Goal: Task Accomplishment & Management: Manage account settings

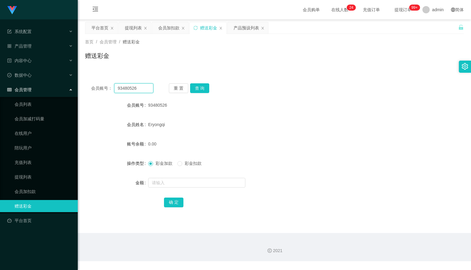
drag, startPoint x: 144, startPoint y: 87, endPoint x: 113, endPoint y: 87, distance: 31.0
click at [113, 87] on div "会员账号： 93480526" at bounding box center [122, 88] width 62 height 10
type input "88899"
click at [195, 85] on button "查 询" at bounding box center [199, 88] width 19 height 10
click at [139, 29] on div "提现列表" at bounding box center [133, 28] width 17 height 12
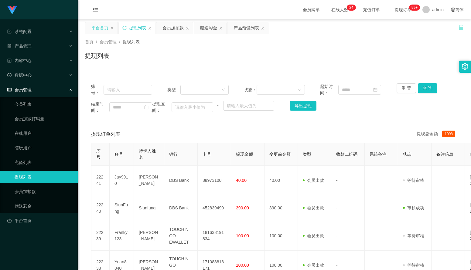
click at [104, 28] on div "平台首页" at bounding box center [99, 28] width 17 height 12
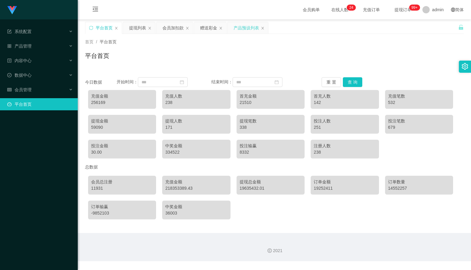
click at [237, 29] on div "产品预设列表" at bounding box center [245, 28] width 25 height 12
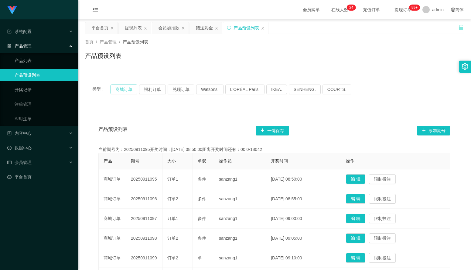
click at [130, 90] on button "商城订单" at bounding box center [123, 90] width 27 height 10
click at [129, 90] on button "商城订单" at bounding box center [123, 90] width 27 height 10
click at [124, 92] on button "商城订单" at bounding box center [123, 90] width 27 height 10
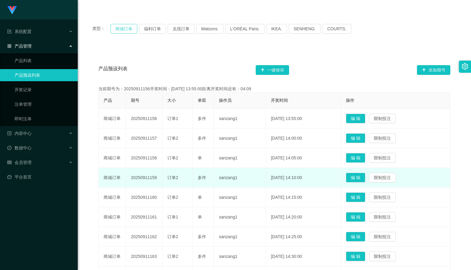
scroll to position [30, 0]
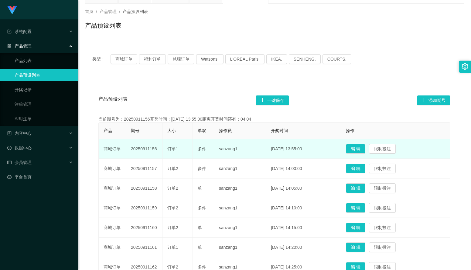
drag, startPoint x: 159, startPoint y: 148, endPoint x: 131, endPoint y: 150, distance: 27.7
click at [131, 150] on td "20250911156" at bounding box center [144, 149] width 36 height 20
copy td "20250911156"
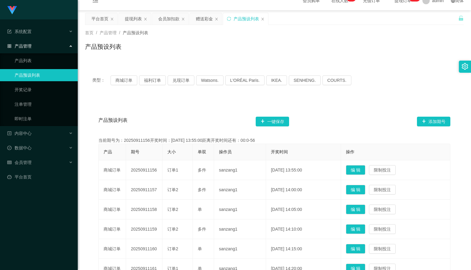
scroll to position [0, 0]
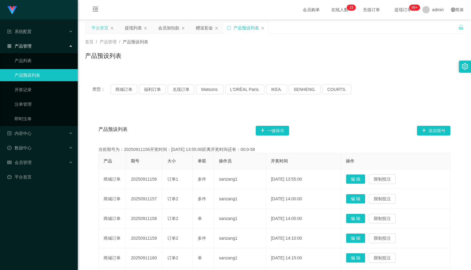
click at [106, 31] on div "平台首页" at bounding box center [99, 28] width 17 height 12
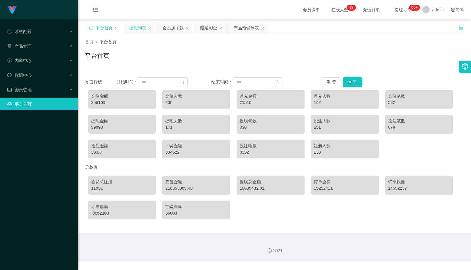
click at [138, 30] on div "提现列表" at bounding box center [137, 28] width 17 height 12
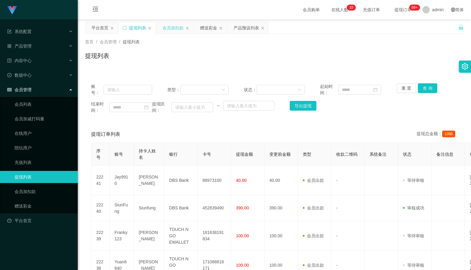
click at [168, 29] on div "会员加扣款" at bounding box center [172, 28] width 21 height 12
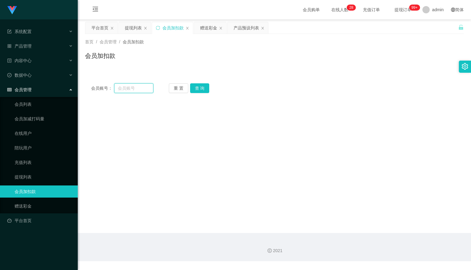
click at [141, 86] on input "text" at bounding box center [133, 88] width 39 height 10
type input "88899"
click at [197, 89] on button "查 询" at bounding box center [199, 88] width 19 height 10
